Goal: Task Accomplishment & Management: Manage account settings

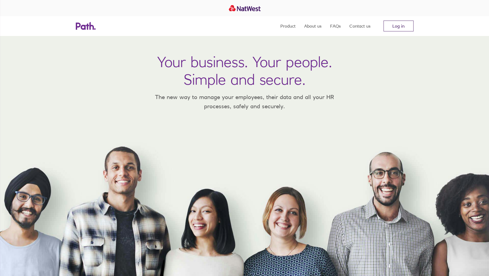
click at [405, 25] on link "Log in" at bounding box center [398, 26] width 30 height 11
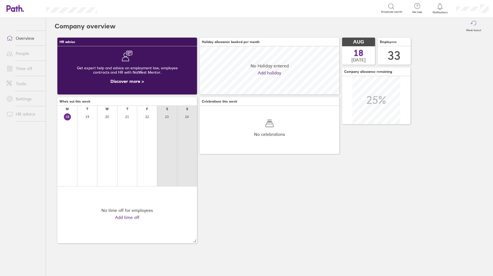
scroll to position [48, 140]
click at [20, 67] on link "Time off" at bounding box center [24, 68] width 44 height 11
